Goal: Information Seeking & Learning: Learn about a topic

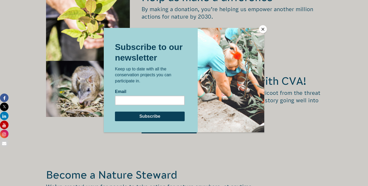
scroll to position [749, 0]
click at [262, 28] on button "Close" at bounding box center [263, 29] width 8 height 8
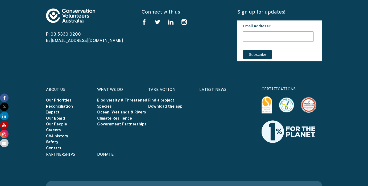
scroll to position [1681, 0]
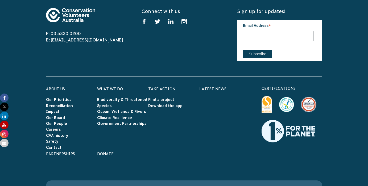
click at [54, 127] on link "Careers" at bounding box center [53, 129] width 15 height 4
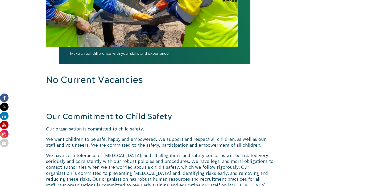
scroll to position [595, 0]
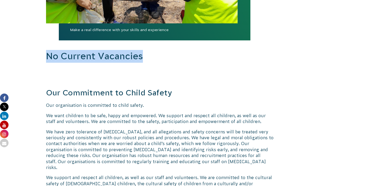
drag, startPoint x: 48, startPoint y: 57, endPoint x: 146, endPoint y: 56, distance: 98.1
click at [146, 56] on h2 "No Current Vacancies" at bounding box center [160, 56] width 228 height 13
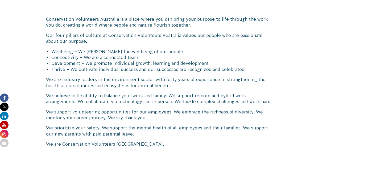
scroll to position [0, 0]
